Goal: Transaction & Acquisition: Subscribe to service/newsletter

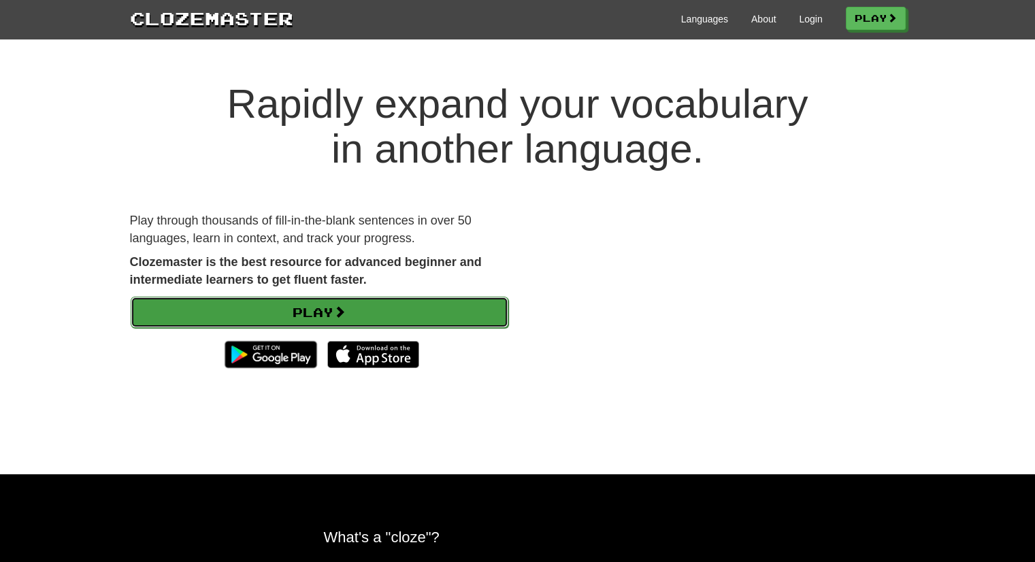
click at [346, 306] on span at bounding box center [339, 312] width 12 height 12
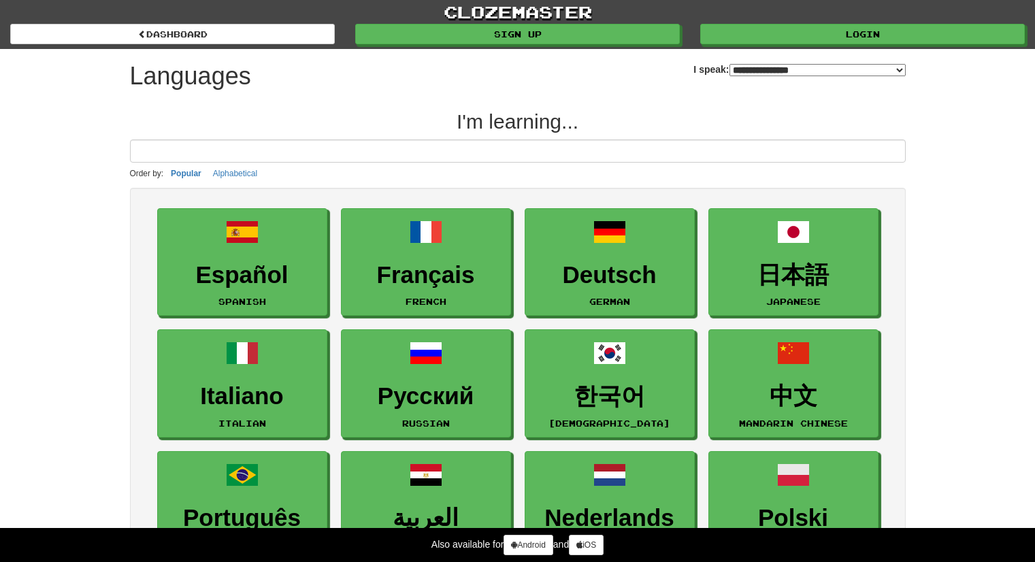
select select "*******"
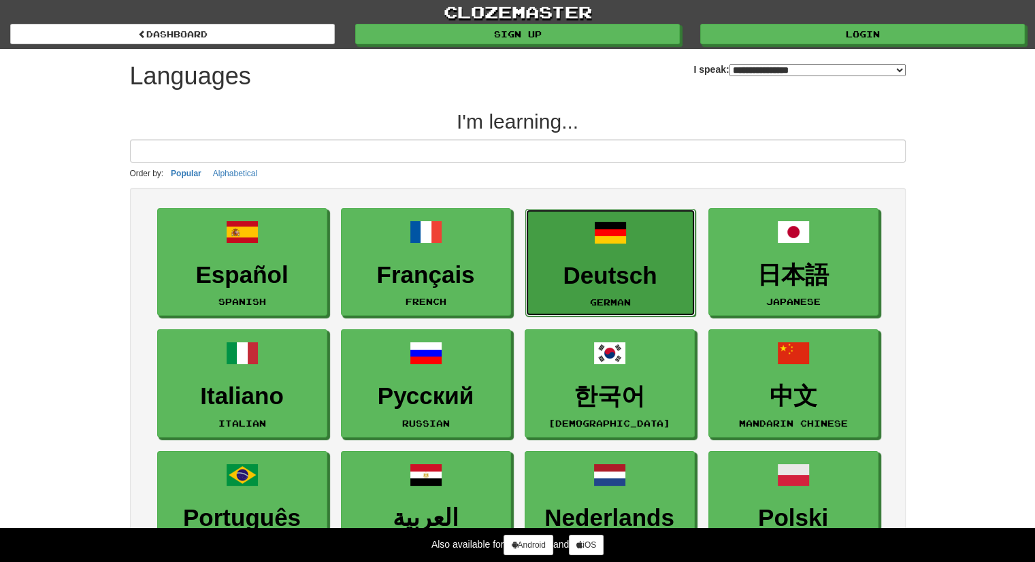
click at [572, 276] on h3 "Deutsch" at bounding box center [610, 276] width 155 height 27
